Goal: Task Accomplishment & Management: Manage account settings

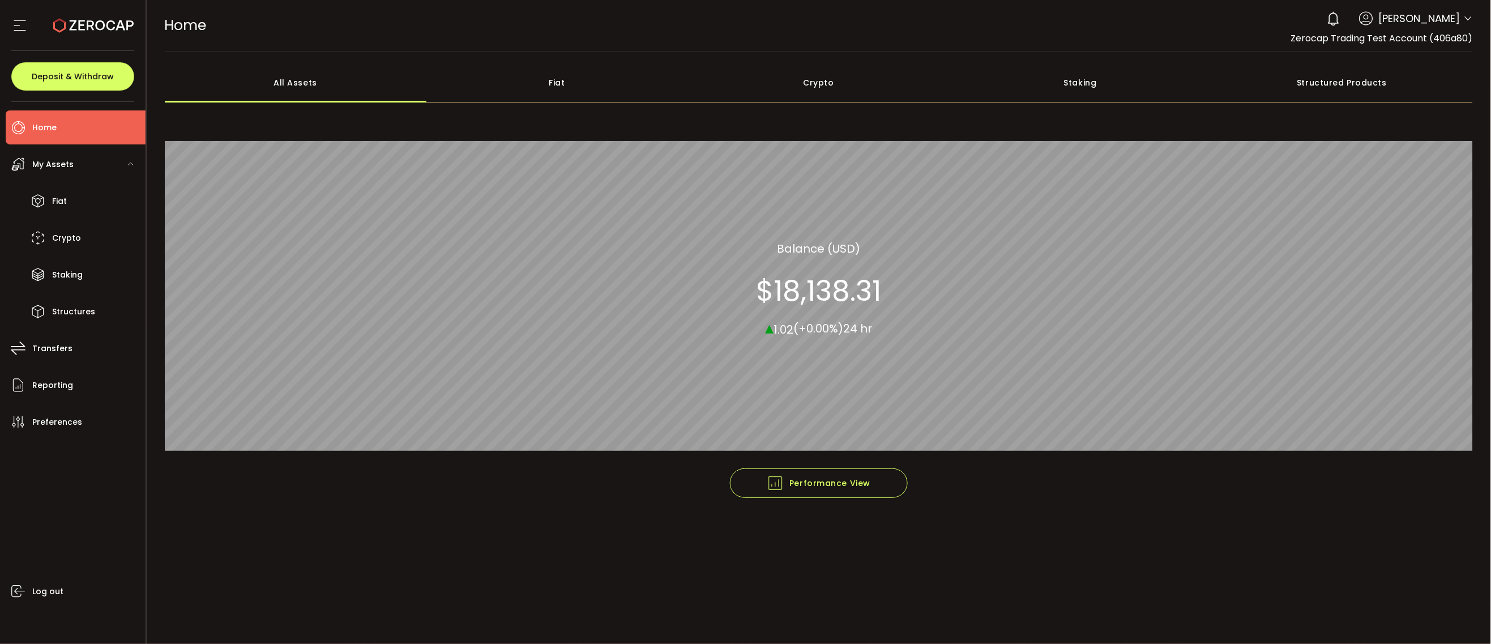
click at [1468, 16] on icon at bounding box center [1467, 18] width 9 height 9
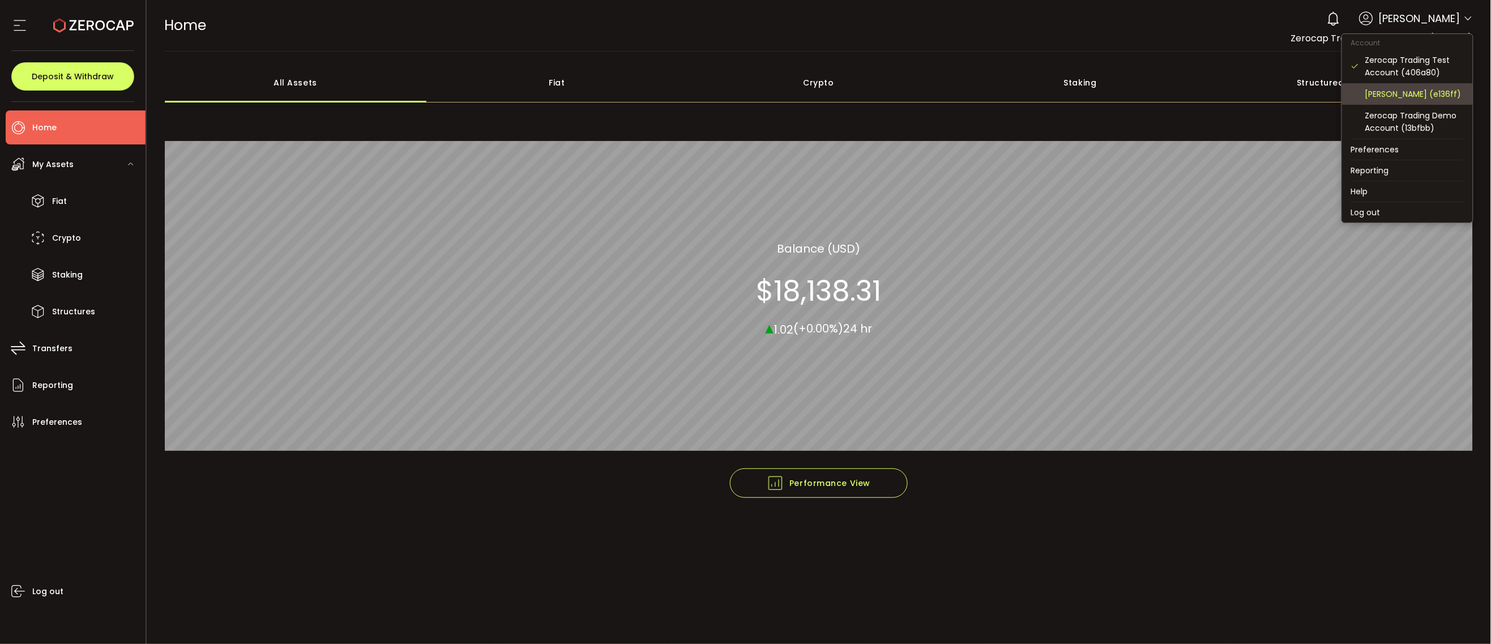
click at [1399, 92] on div "[PERSON_NAME] (e136ff)" at bounding box center [1414, 94] width 99 height 12
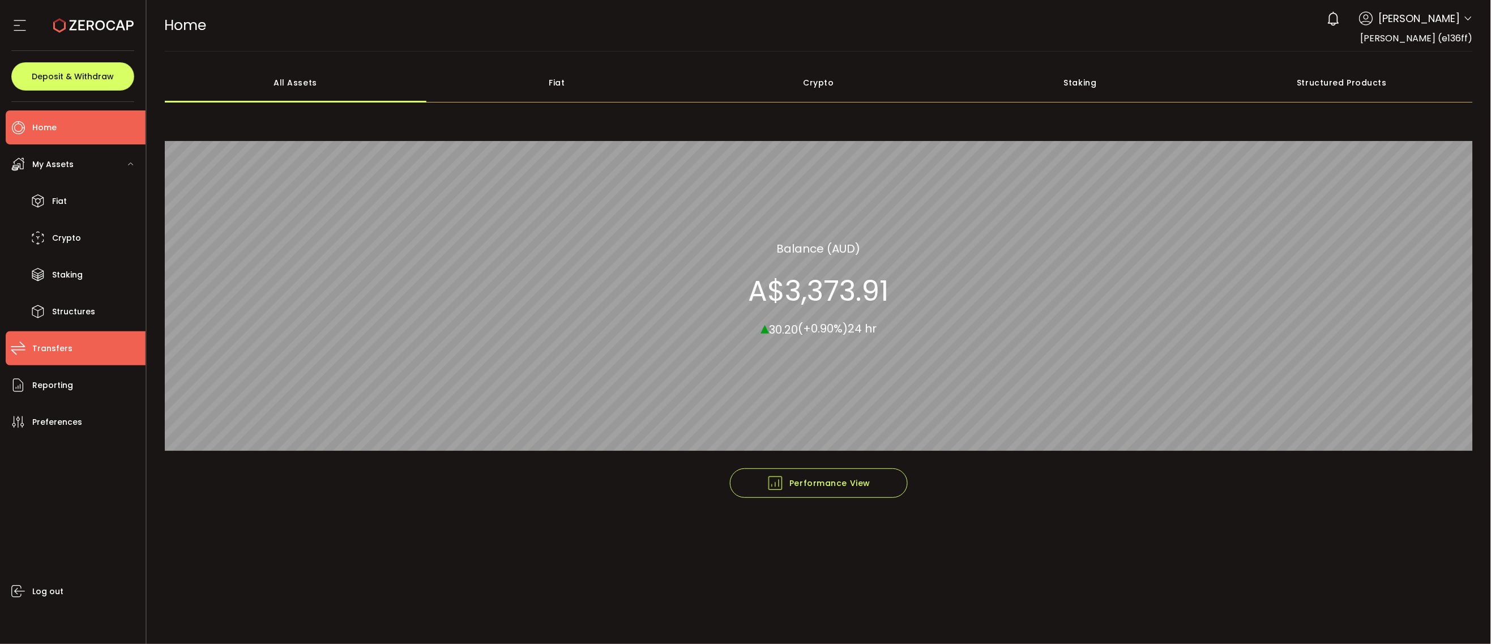
click at [86, 342] on li "Transfers" at bounding box center [76, 348] width 140 height 34
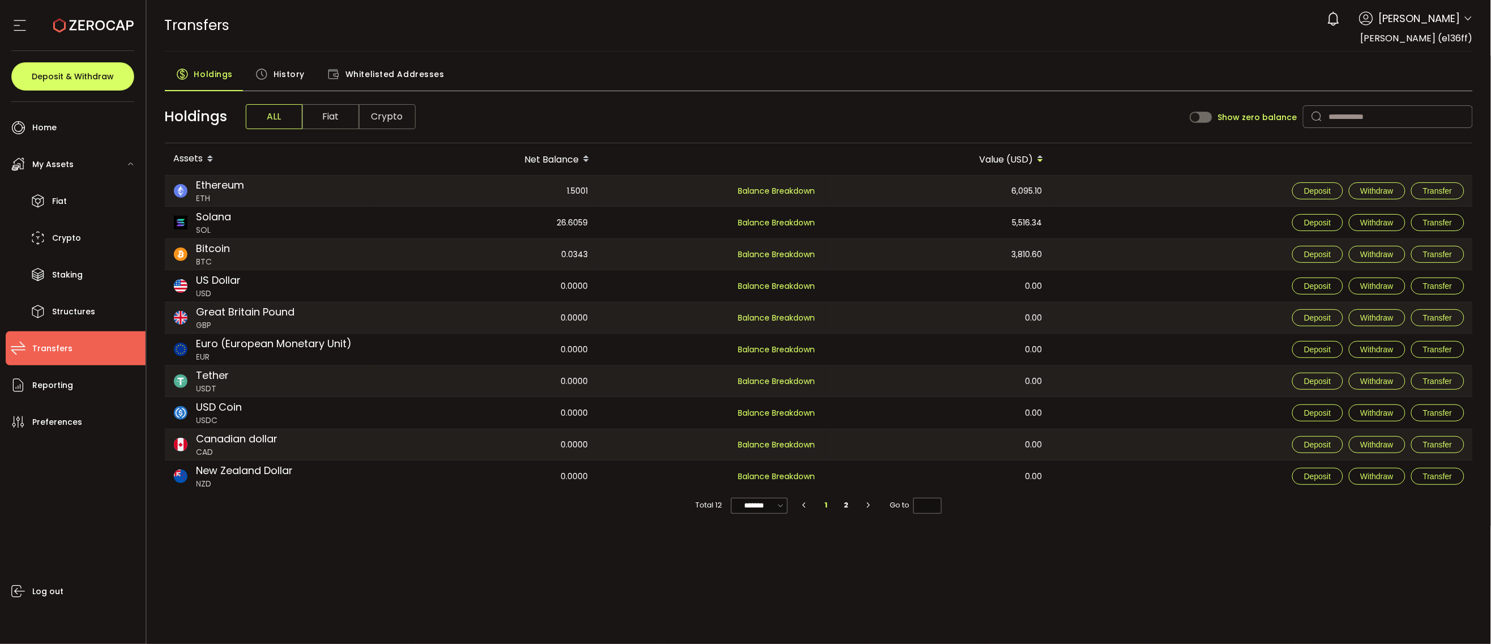
click at [369, 65] on span "Whitelisted Addresses" at bounding box center [394, 74] width 99 height 23
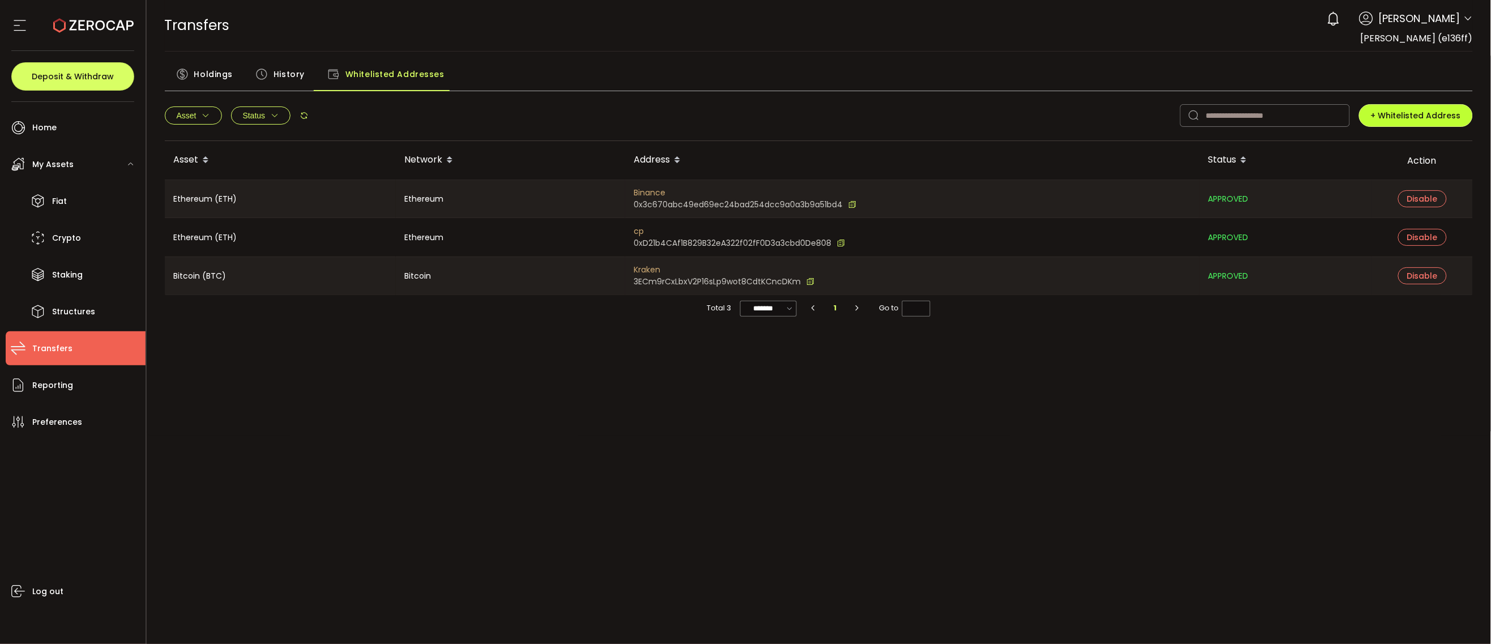
click at [1414, 119] on span "+ Whitelisted Address" at bounding box center [1416, 115] width 90 height 11
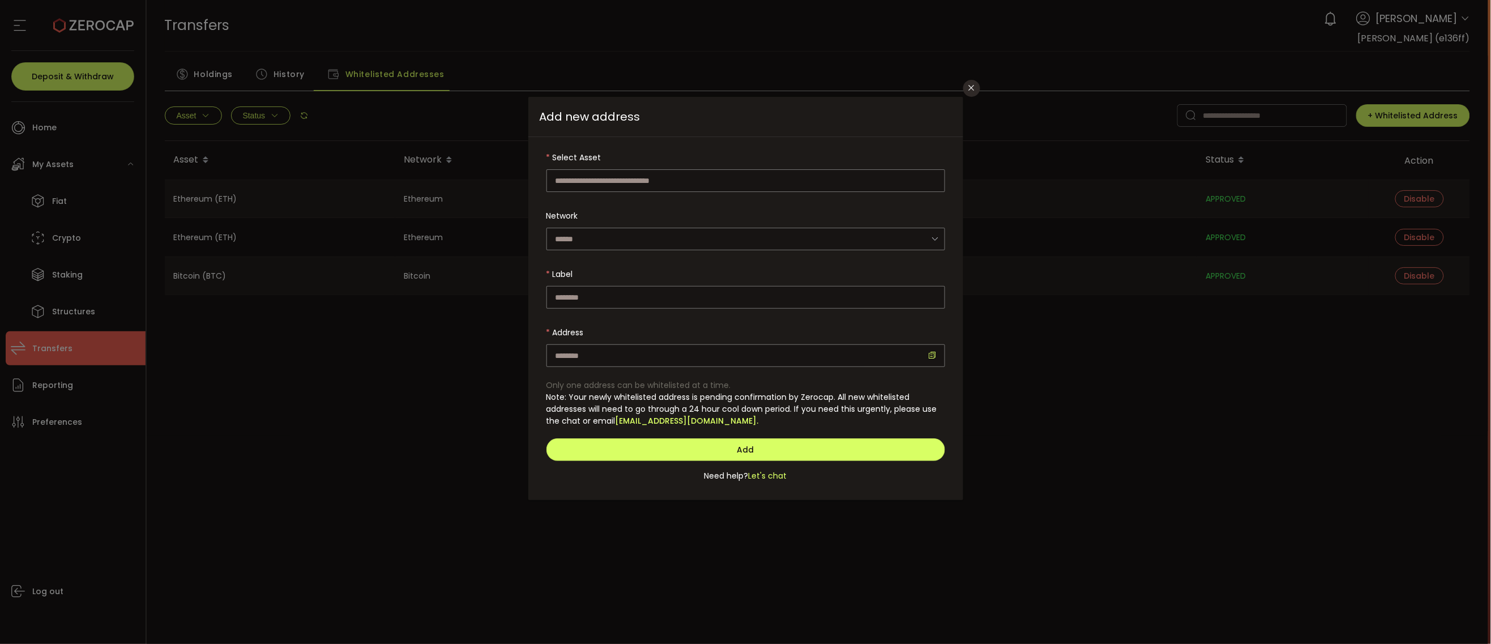
click at [964, 79] on div "Add new address Select Asset Bitcoin (BTC) Polkadot (DOT) Ethereum (ETH) PAX Go…" at bounding box center [745, 322] width 1491 height 644
click at [968, 80] on div "Add new address Select Asset Bitcoin (BTC) Polkadot (DOT) Ethereum (ETH) PAX Go…" at bounding box center [745, 322] width 1491 height 644
click at [969, 80] on button "Close" at bounding box center [971, 88] width 17 height 17
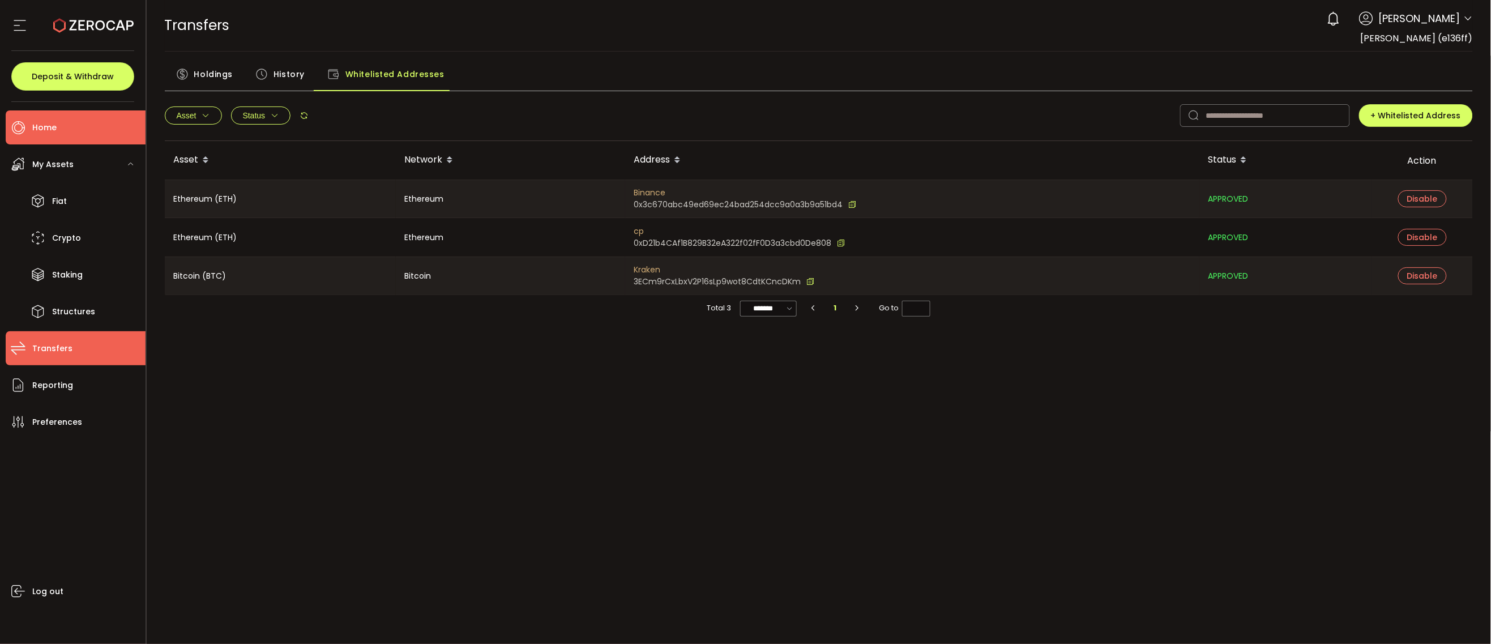
click at [78, 127] on li "Home" at bounding box center [76, 127] width 140 height 34
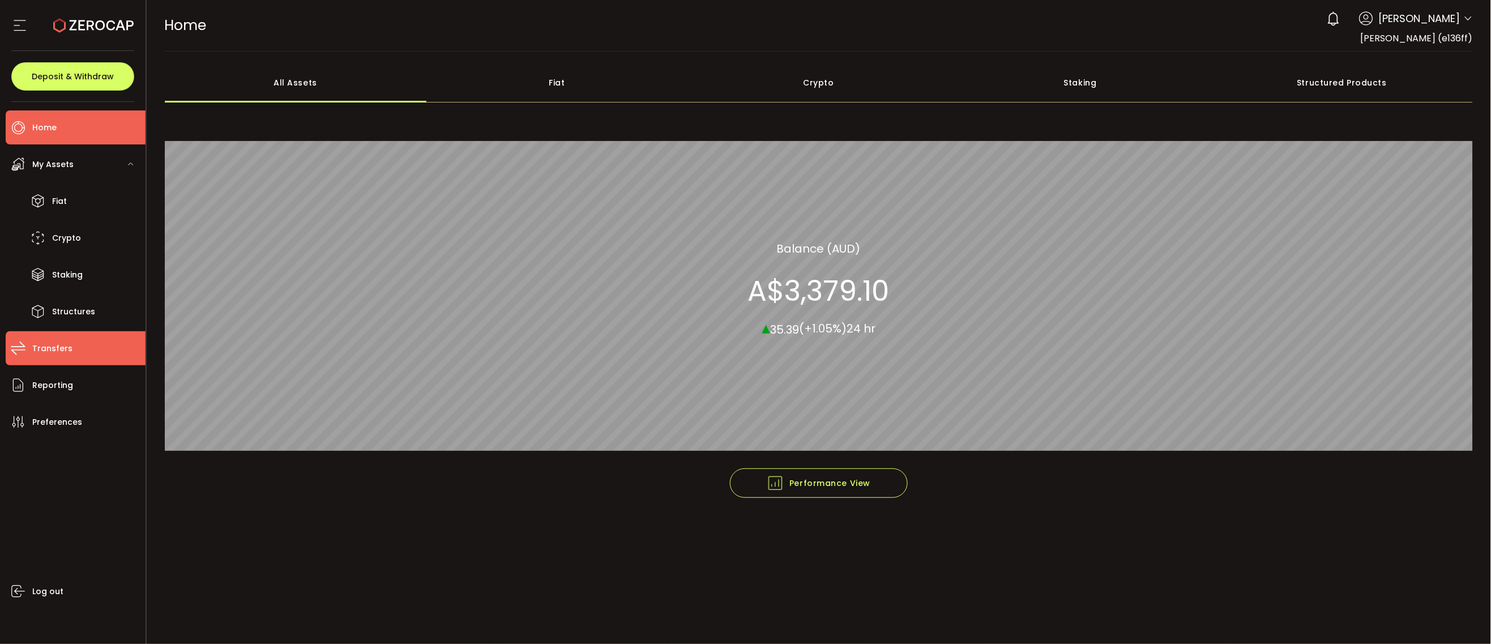
click at [99, 338] on li "Transfers" at bounding box center [76, 348] width 140 height 34
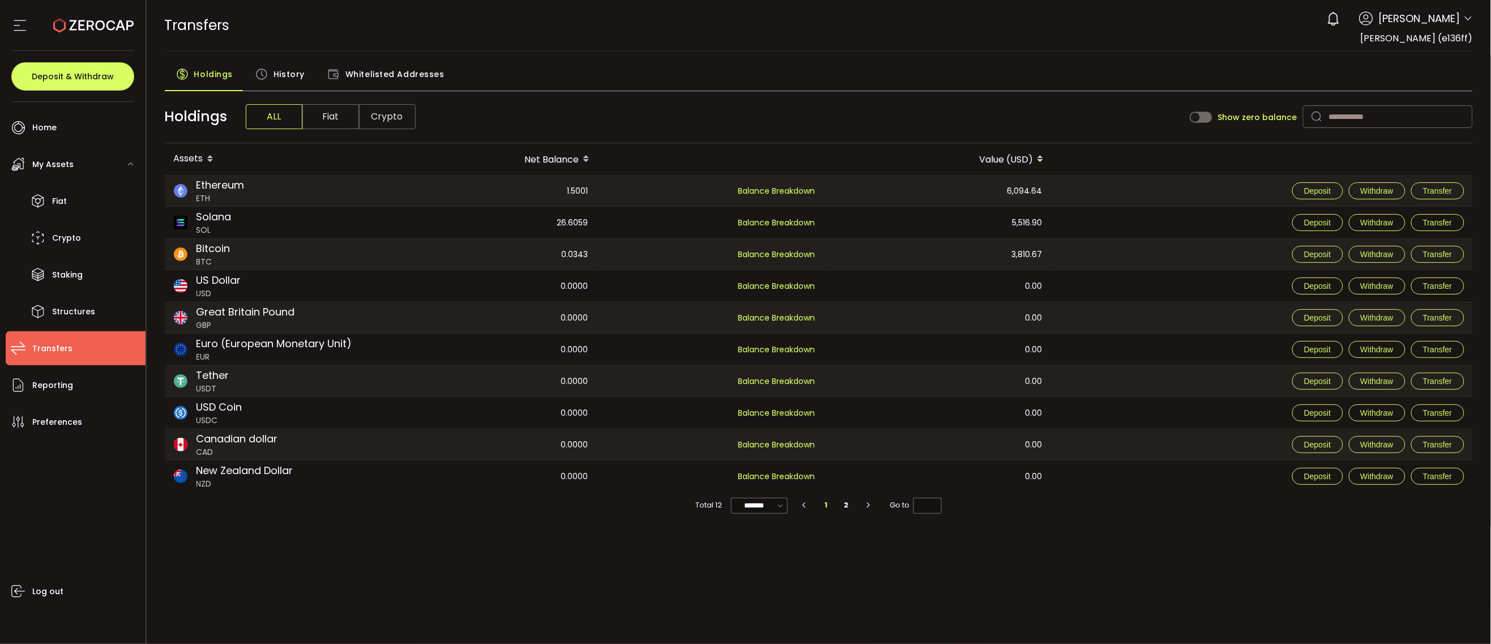
click at [363, 85] on div "Whitelisted Addresses" at bounding box center [386, 77] width 140 height 28
